Goal: Navigation & Orientation: Find specific page/section

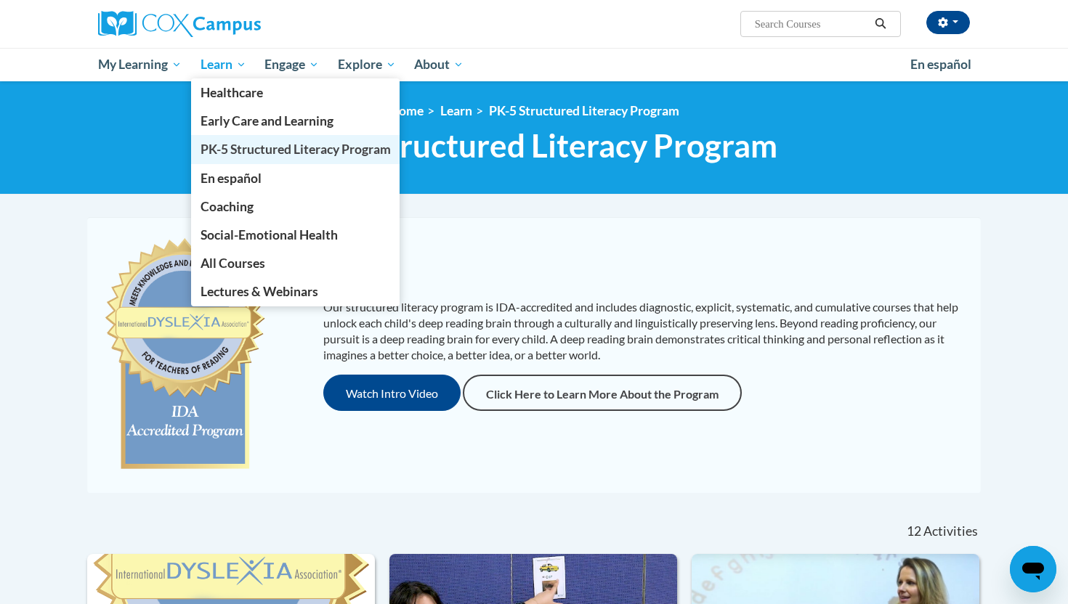
click at [285, 147] on span "PK-5 Structured Literacy Program" at bounding box center [295, 149] width 190 height 15
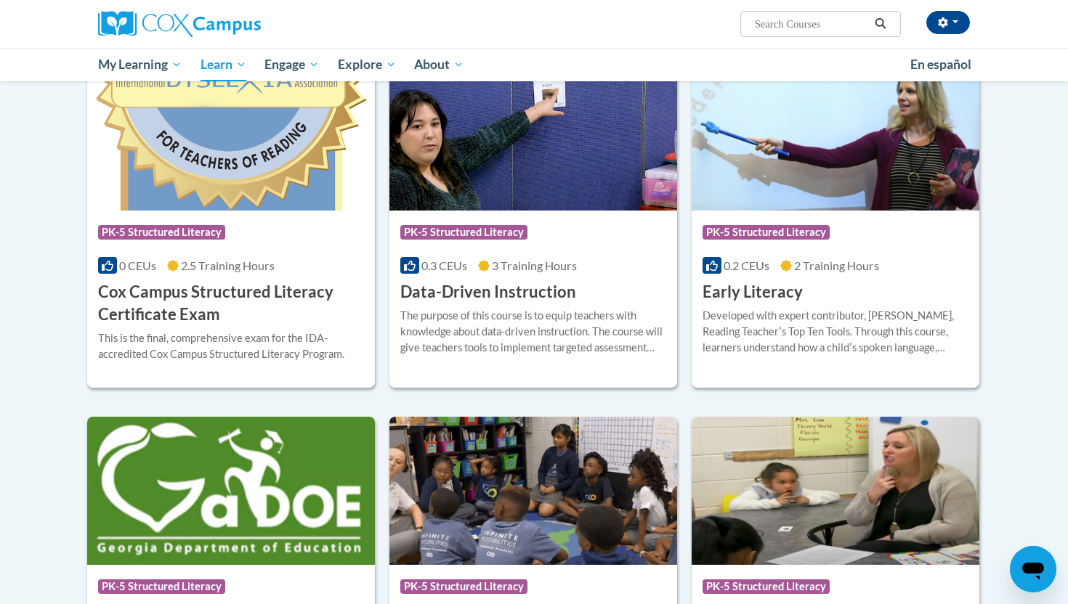
scroll to position [490, 0]
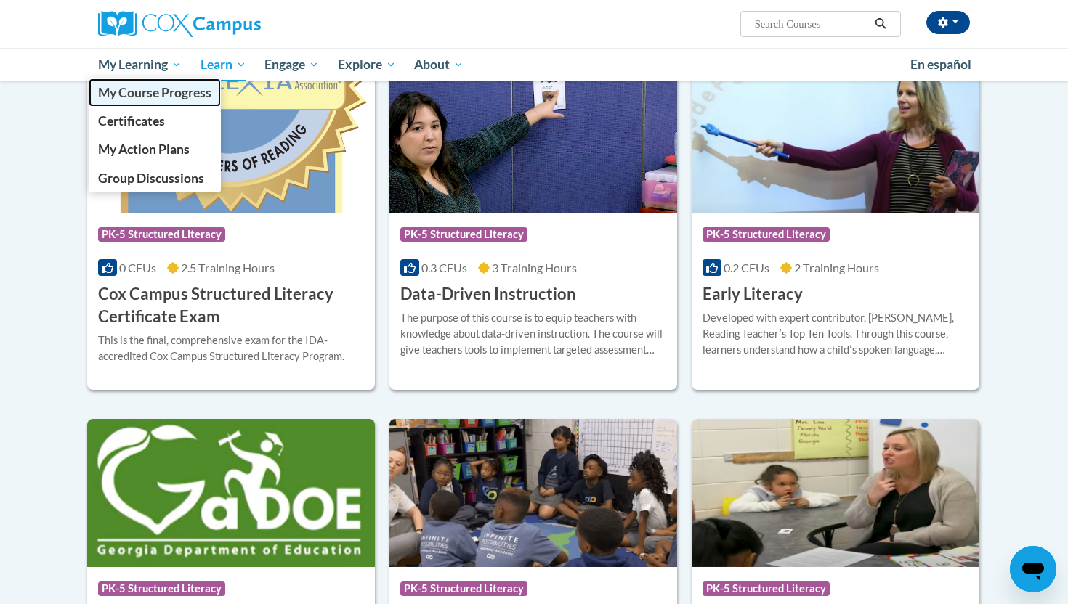
click at [167, 95] on span "My Course Progress" at bounding box center [154, 92] width 113 height 15
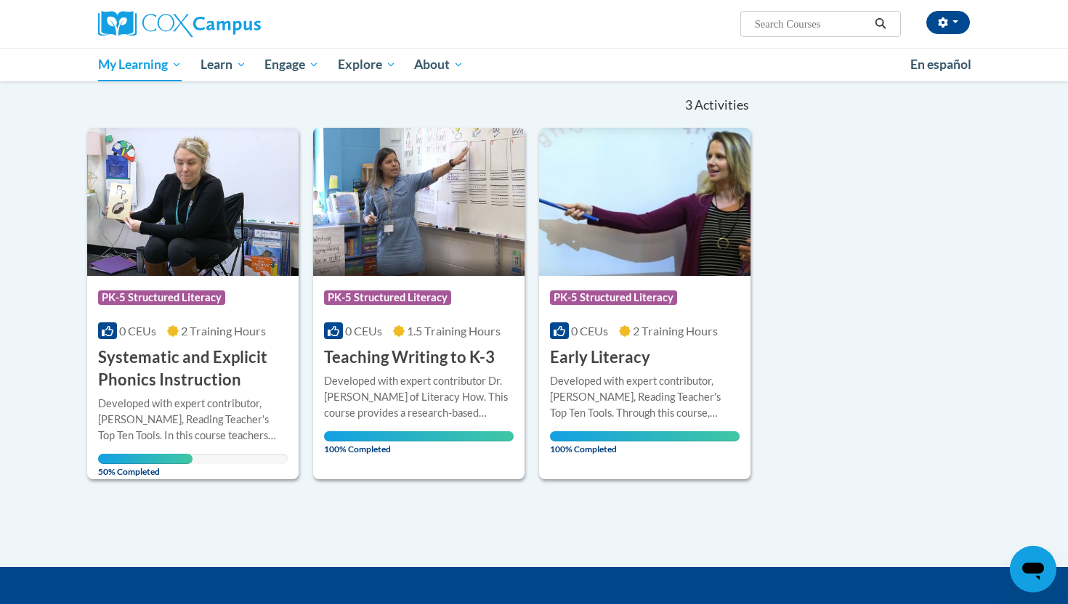
scroll to position [144, 0]
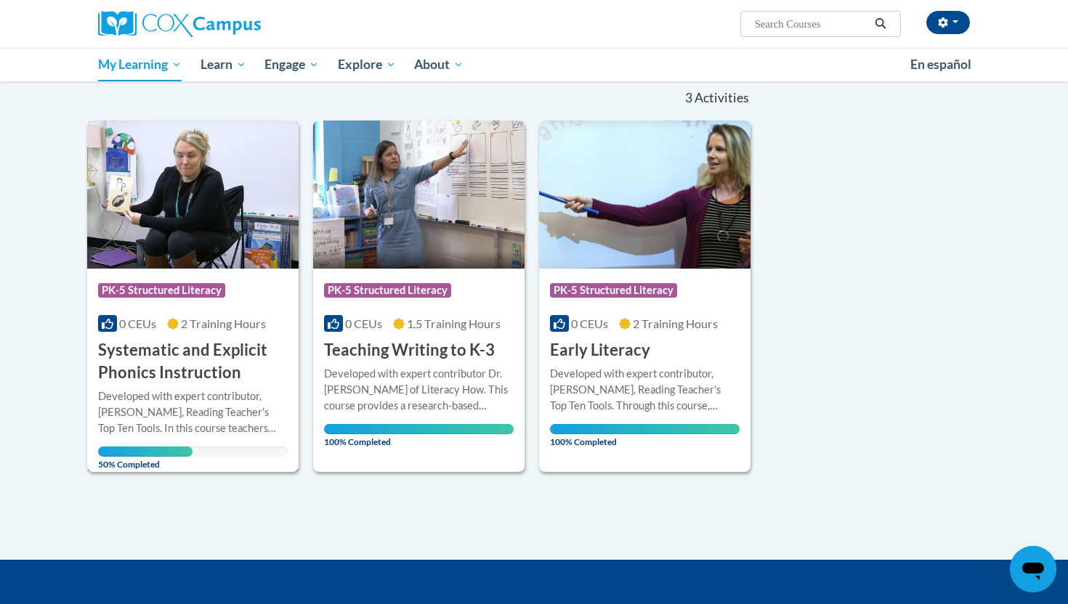
click at [192, 362] on h3 "Systematic and Explicit Phonics Instruction" at bounding box center [193, 361] width 190 height 45
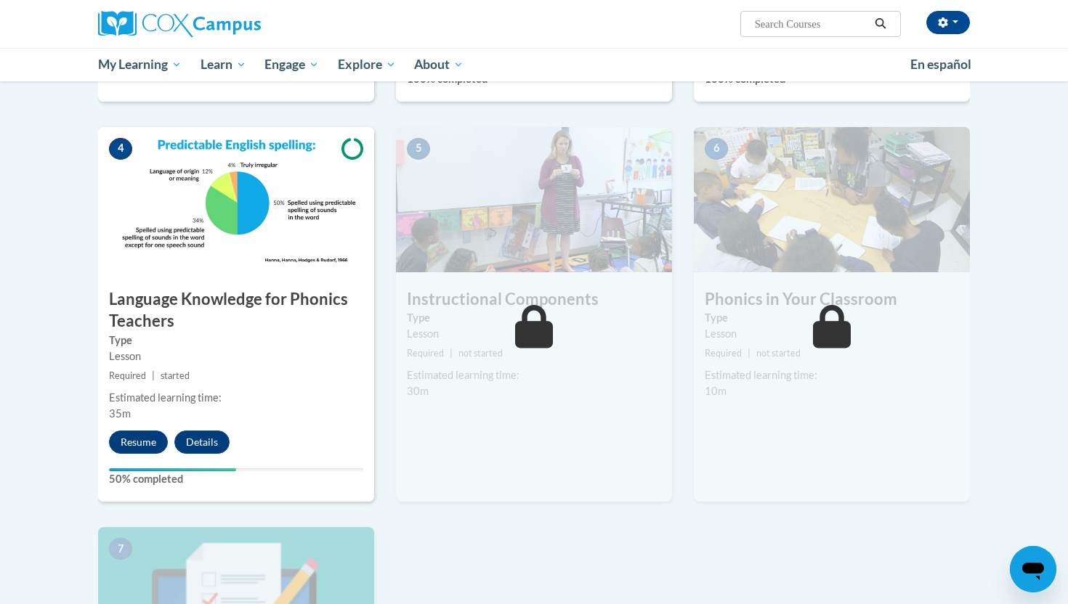
scroll to position [643, 0]
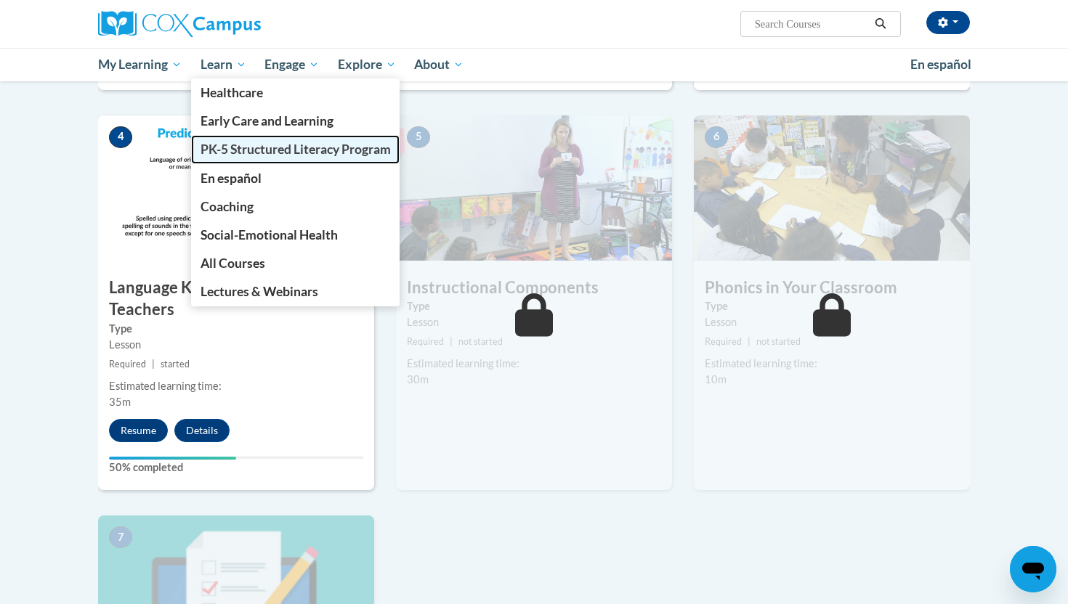
click at [251, 152] on span "PK-5 Structured Literacy Program" at bounding box center [295, 149] width 190 height 15
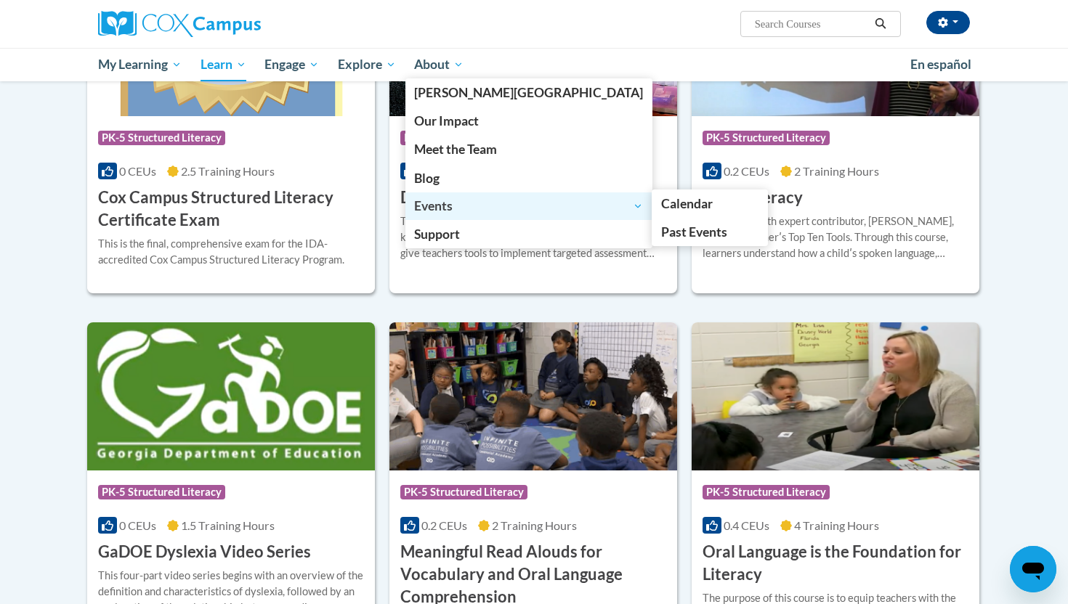
scroll to position [266, 0]
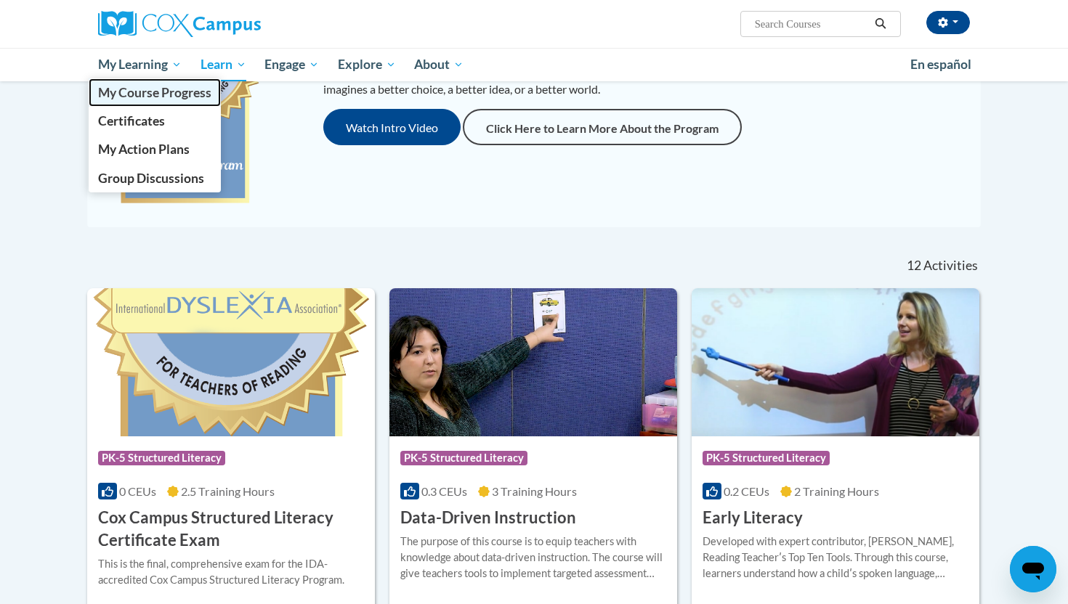
click at [171, 102] on link "My Course Progress" at bounding box center [155, 92] width 132 height 28
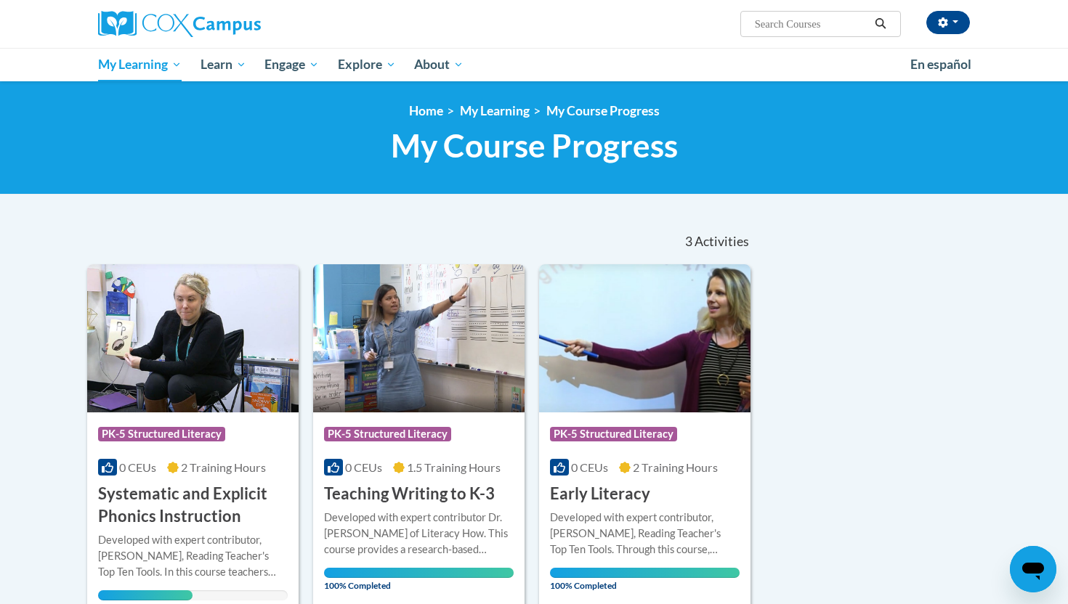
click at [171, 461] on span at bounding box center [173, 468] width 12 height 14
